Goal: Information Seeking & Learning: Learn about a topic

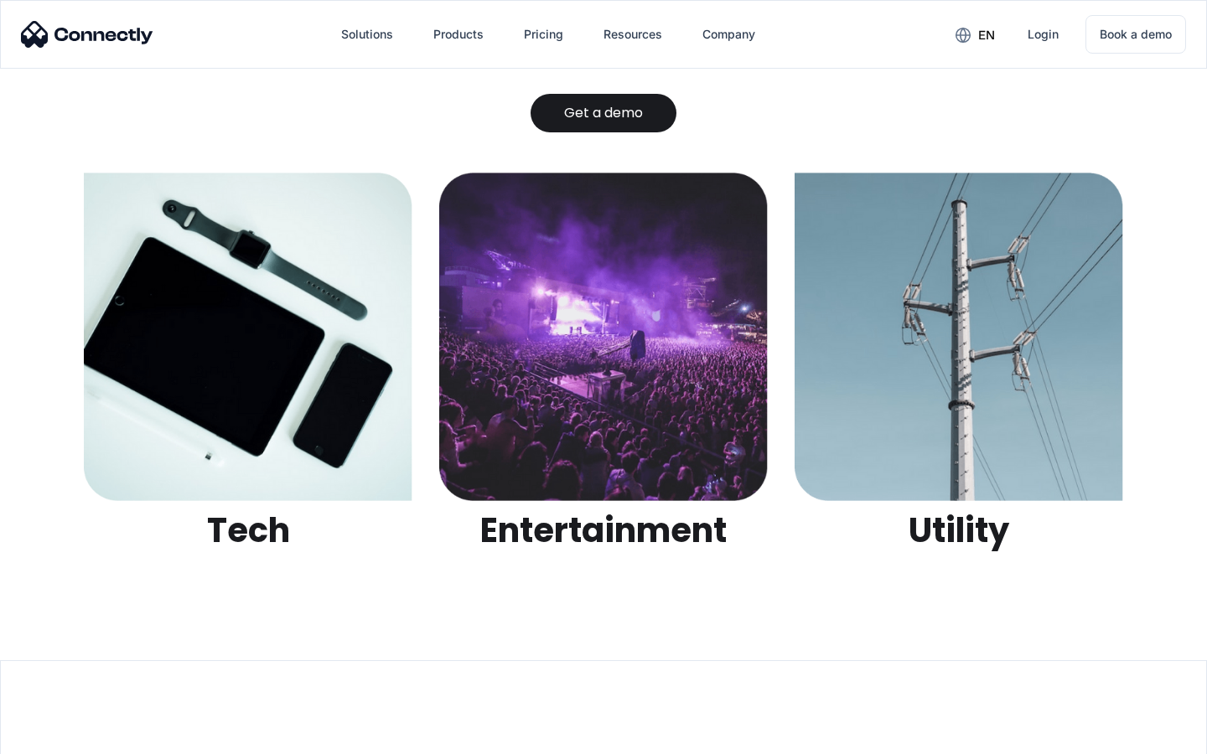
scroll to position [5287, 0]
